Goal: Task Accomplishment & Management: Manage account settings

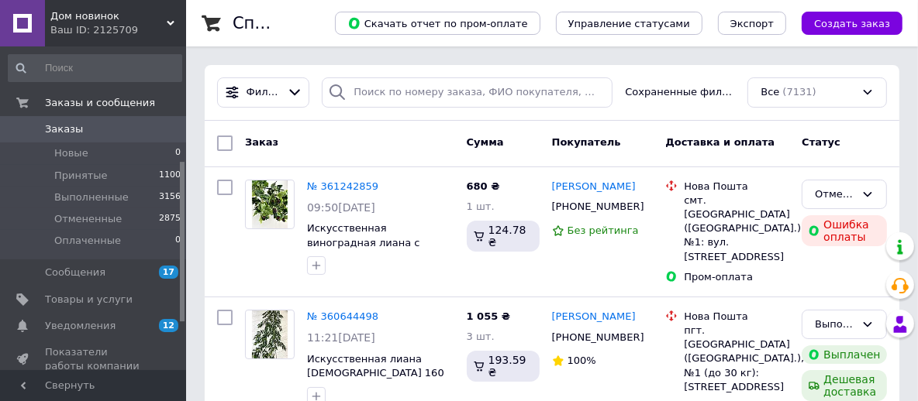
scroll to position [232, 0]
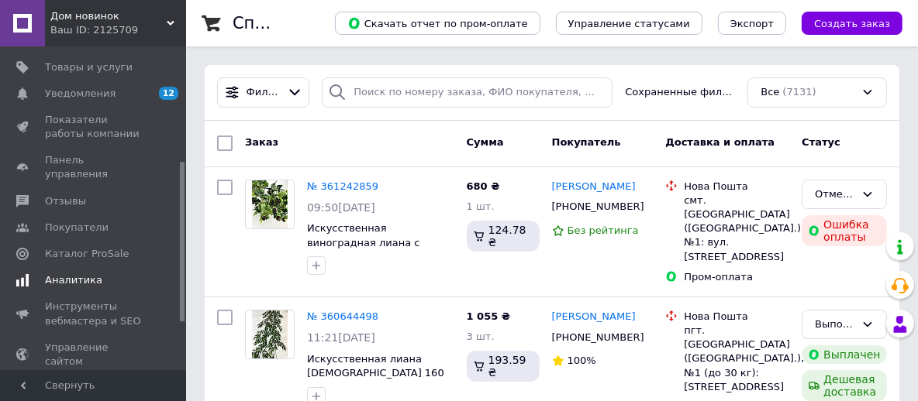
click at [75, 274] on span "Аналитика" at bounding box center [73, 281] width 57 height 14
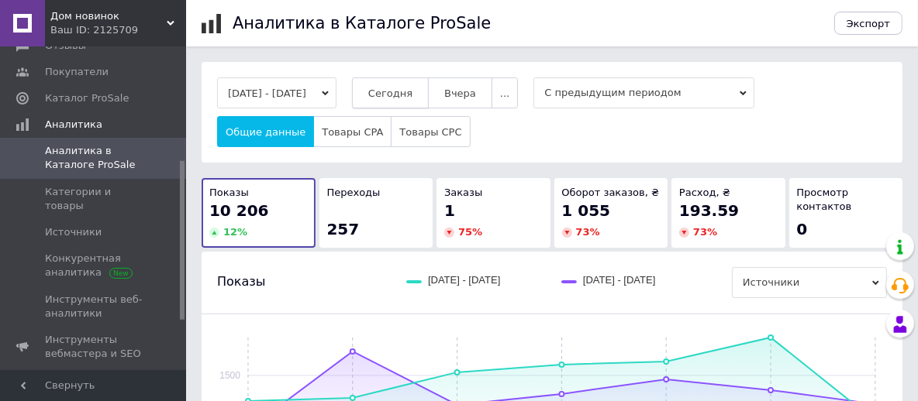
click at [412, 91] on span "Сегодня" at bounding box center [390, 94] width 44 height 12
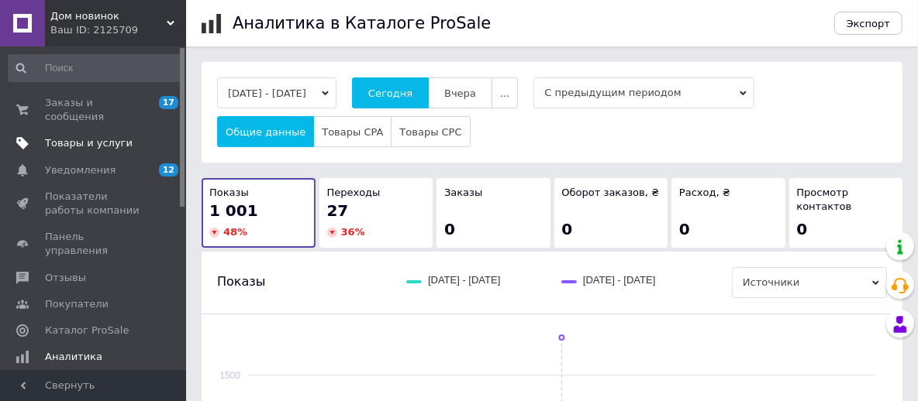
click at [82, 136] on span "Товары и услуги" at bounding box center [89, 143] width 88 height 14
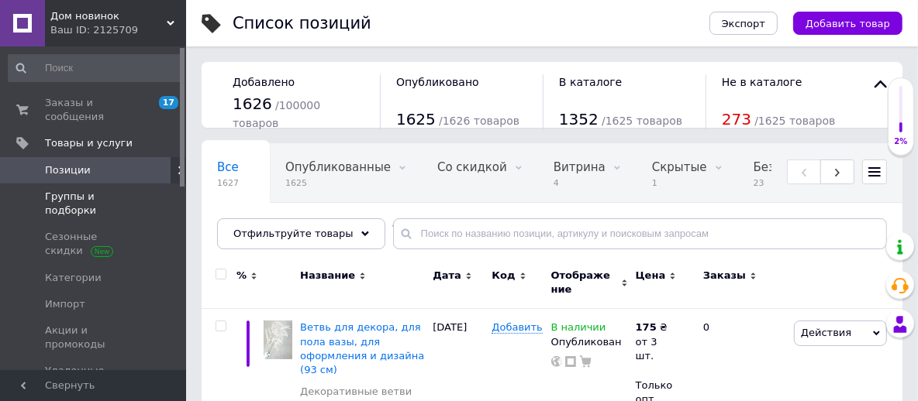
click at [91, 190] on span "Группы и подборки" at bounding box center [94, 204] width 98 height 28
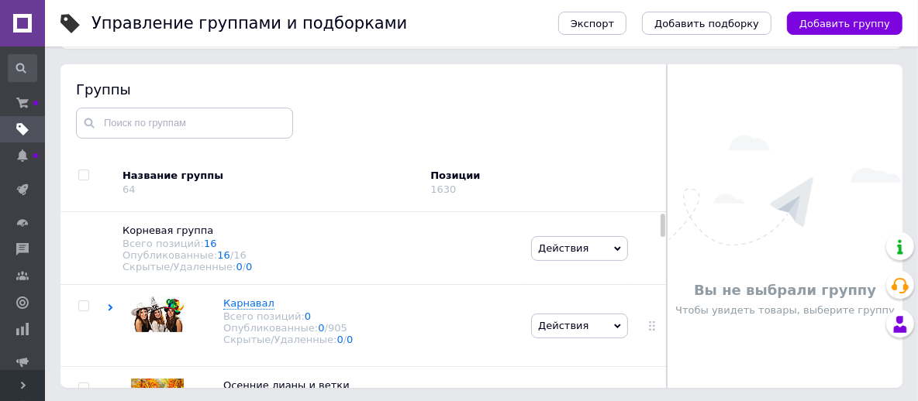
scroll to position [88, 0]
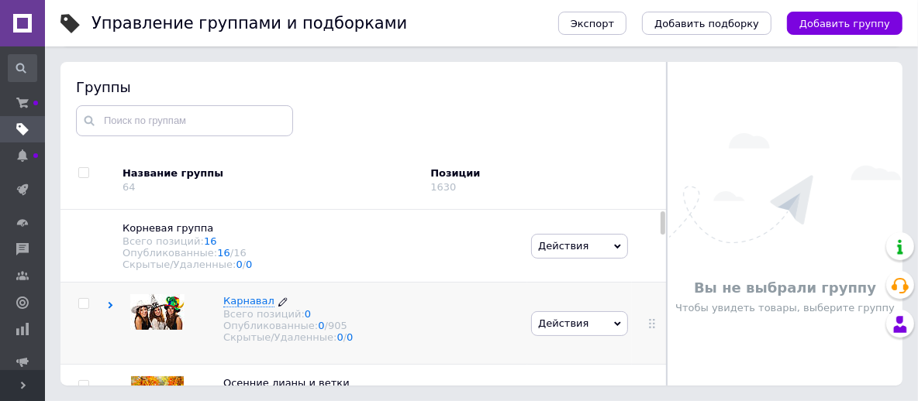
click at [246, 307] on span "Карнавал" at bounding box center [248, 301] width 51 height 12
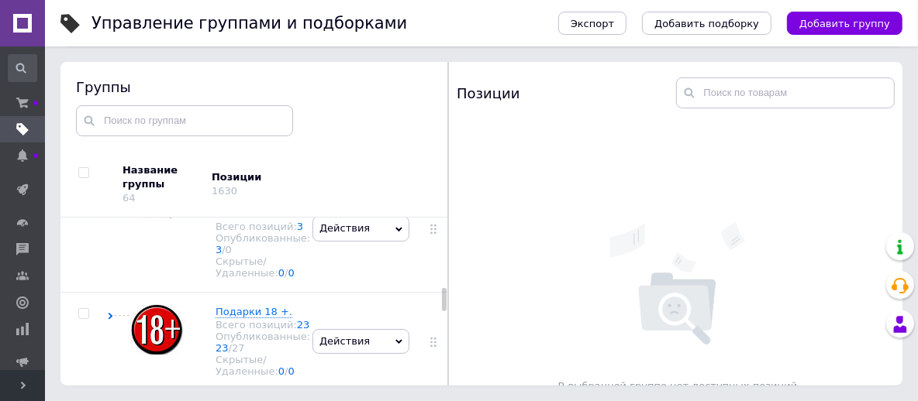
scroll to position [2506, 0]
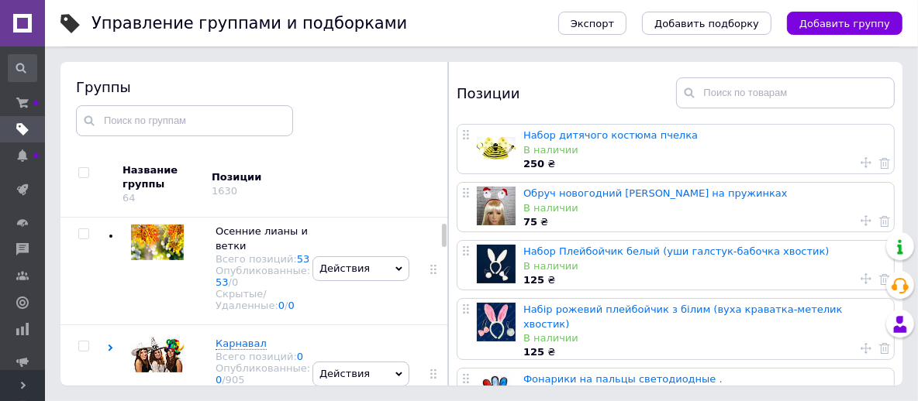
scroll to position [0, 0]
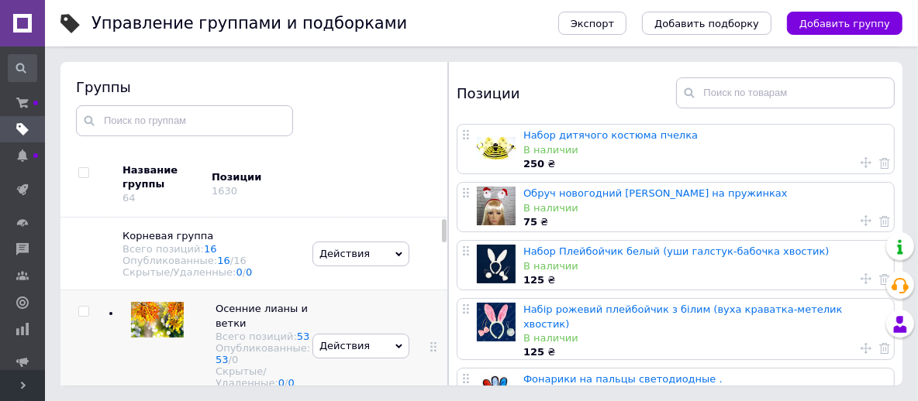
click at [420, 361] on div at bounding box center [432, 347] width 39 height 112
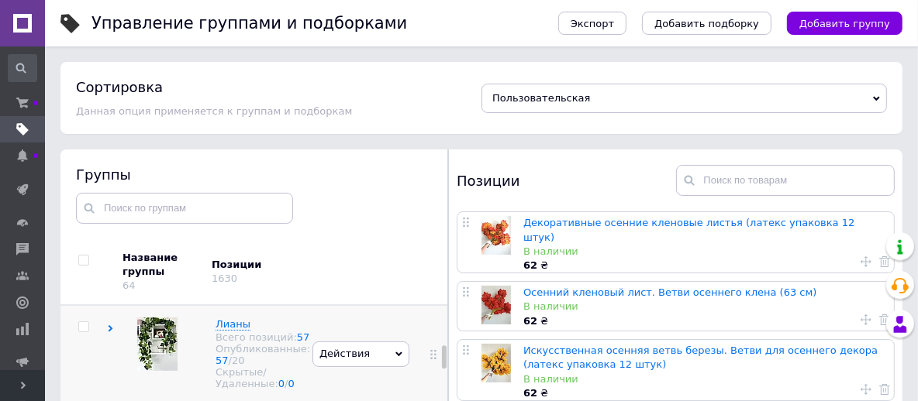
scroll to position [620, 0]
